Goal: Task Accomplishment & Management: Manage account settings

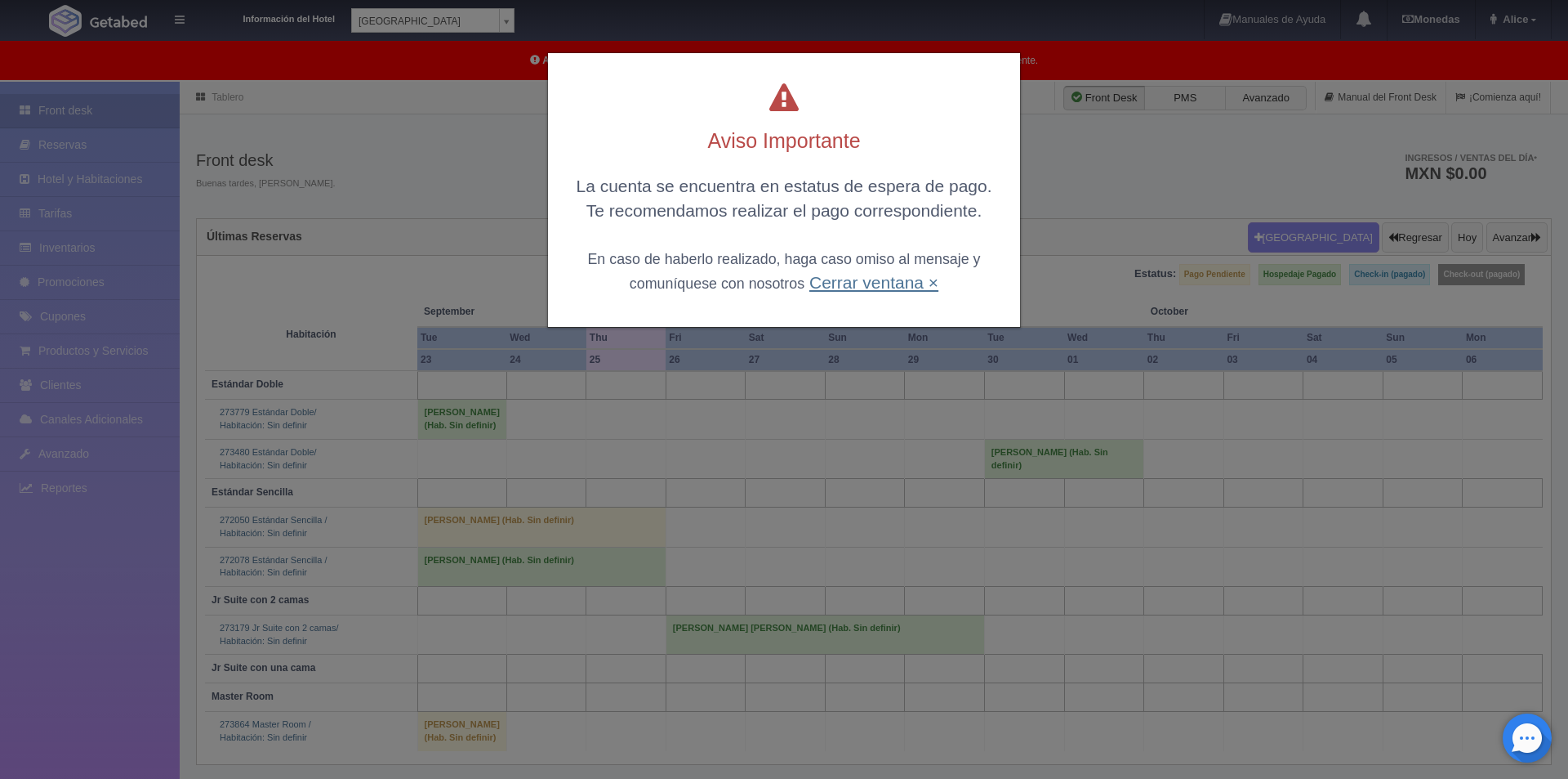
click at [842, 284] on link "Cerrar ventana ×" at bounding box center [874, 282] width 129 height 19
click at [842, 284] on div "Aviso Importante La cuenta se encuentra en estatus de espera de pago. Te recome…" at bounding box center [784, 189] width 472 height 273
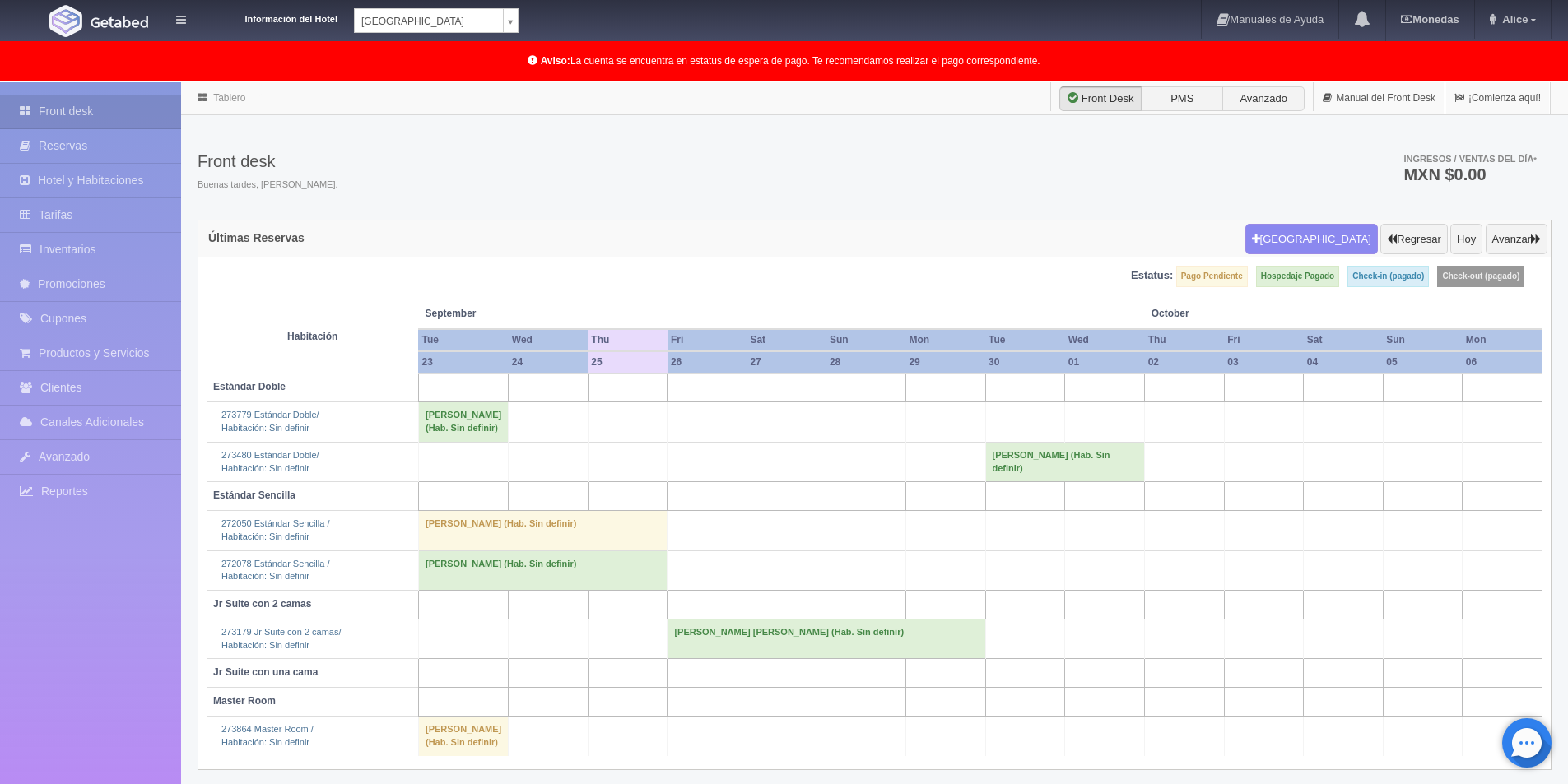
click at [518, 14] on div "Información del Hotel Hotel Plaza Campeche Hotel Plaza Campeche Hotel Plaza Col…" at bounding box center [784, 20] width 1568 height 41
click at [510, 82] on body "Información del Hotel Hotel Plaza Campeche Hotel Plaza Campeche Hotel Plaza Col…" at bounding box center [784, 476] width 1568 height 787
select select "375"
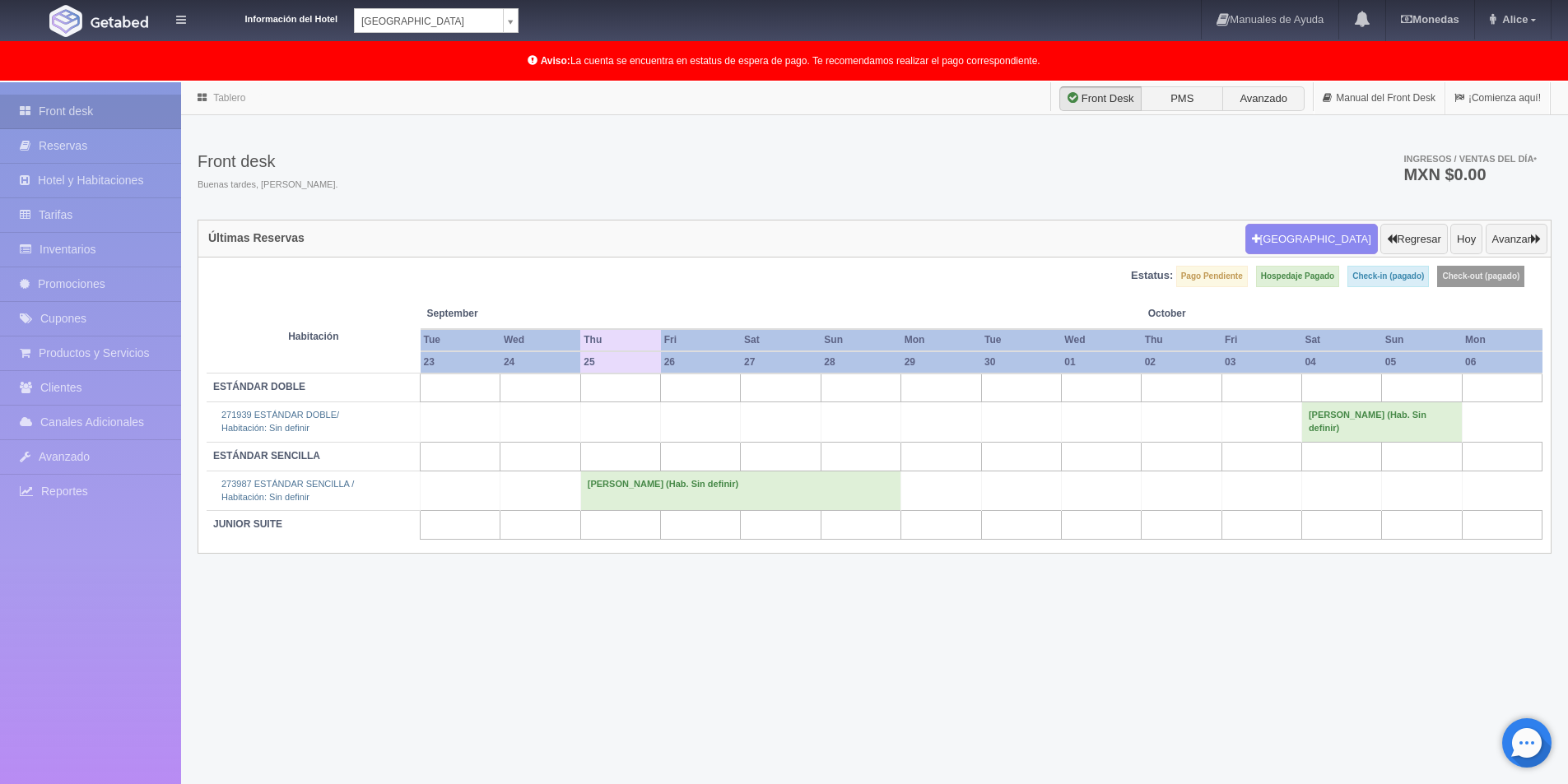
click at [643, 497] on td "[PERSON_NAME] (Hab. Sin definir)" at bounding box center [740, 490] width 320 height 40
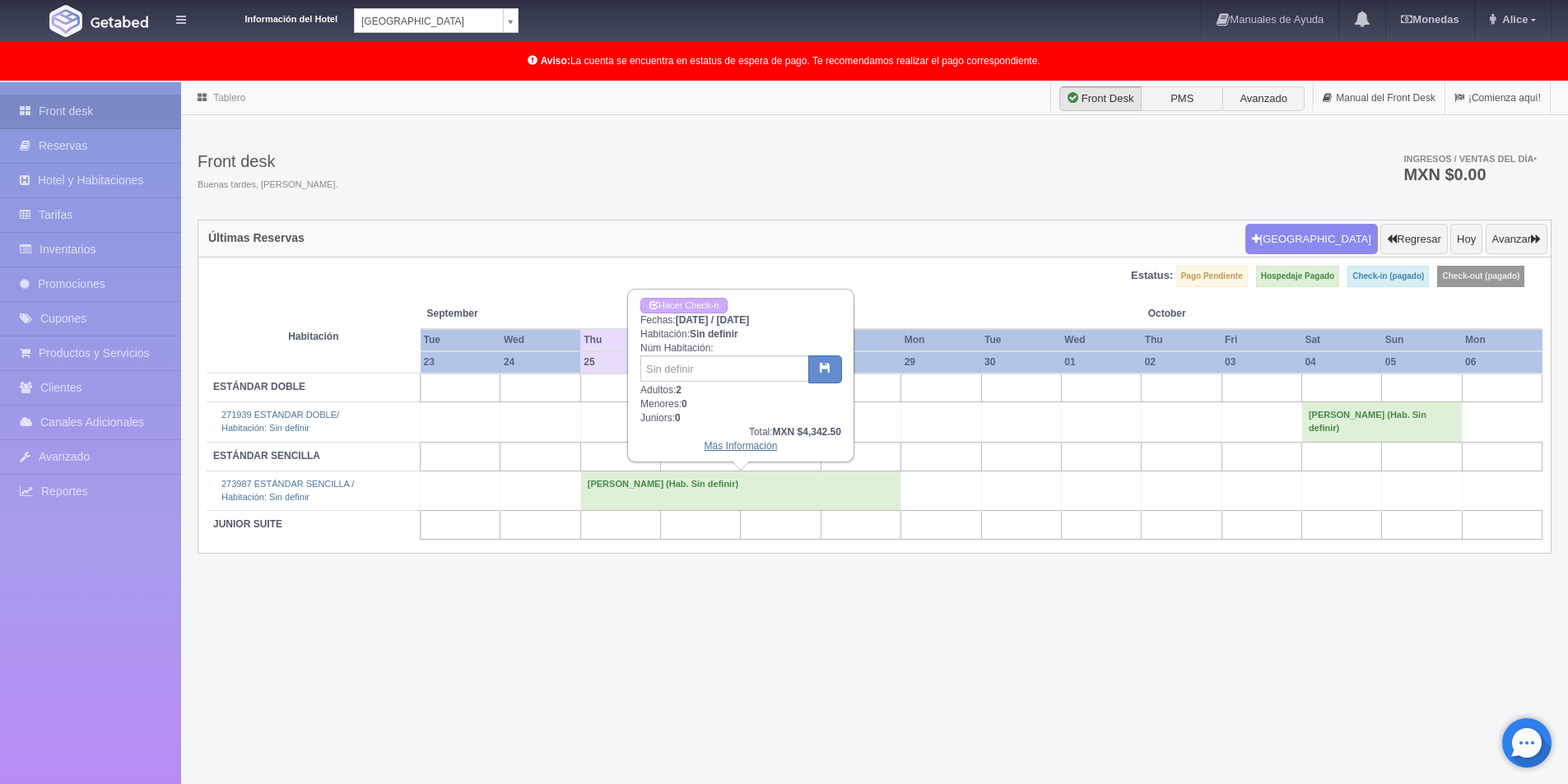
click at [710, 444] on link "Más Información" at bounding box center [741, 446] width 73 height 12
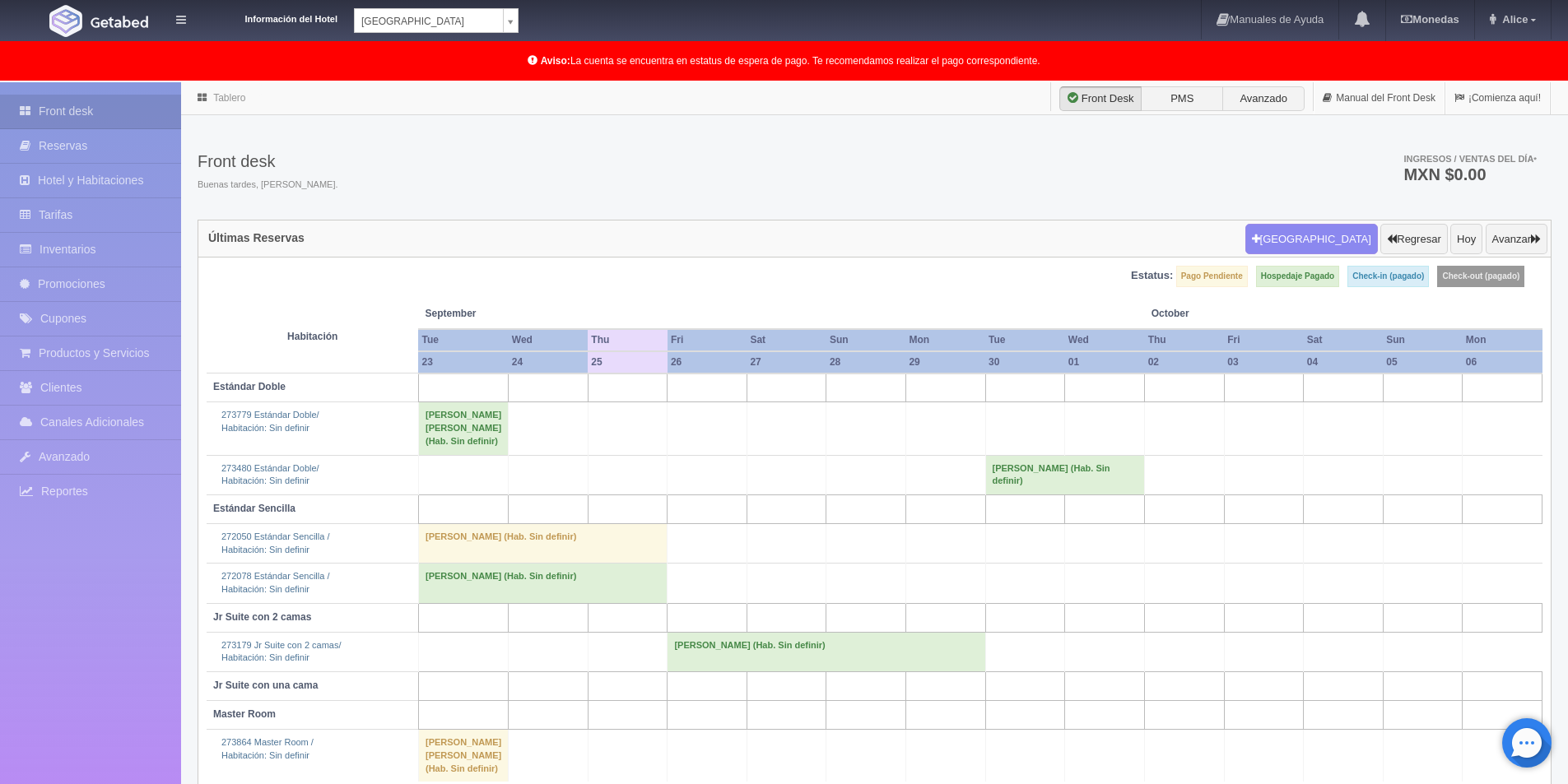
click at [508, 82] on body "Información del Hotel Hotel Plaza Campeche Hotel Plaza Campeche Hotel Plaza Col…" at bounding box center [784, 476] width 1568 height 787
select select "375"
